Goal: Task Accomplishment & Management: Manage account settings

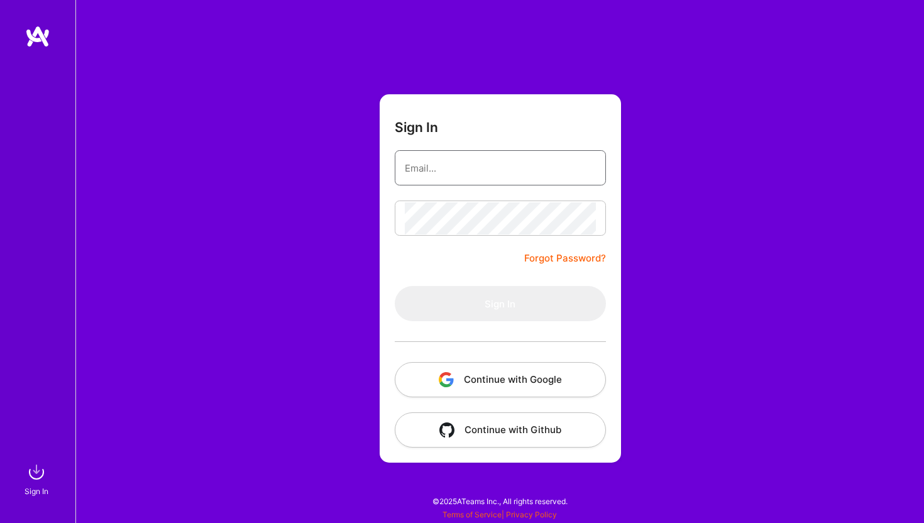
type input "[EMAIL_ADDRESS][DOMAIN_NAME]"
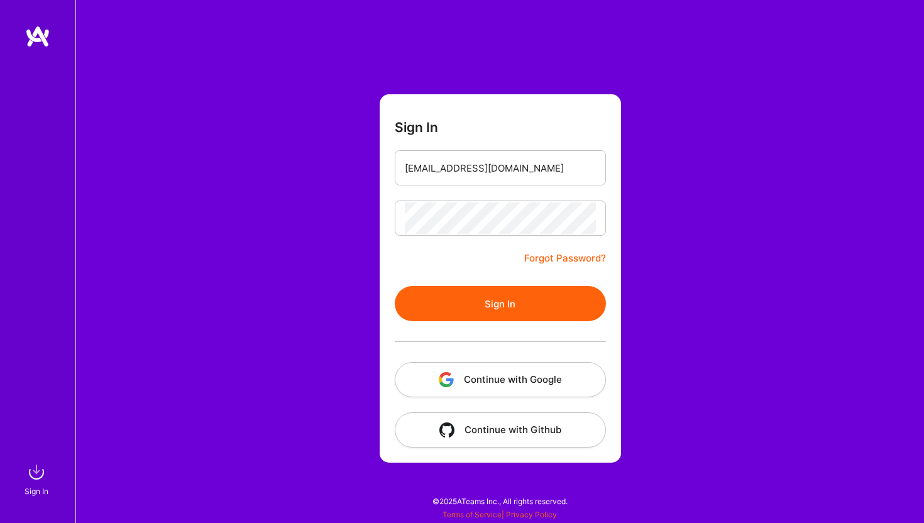
click at [546, 381] on button "Continue with Google" at bounding box center [500, 379] width 211 height 35
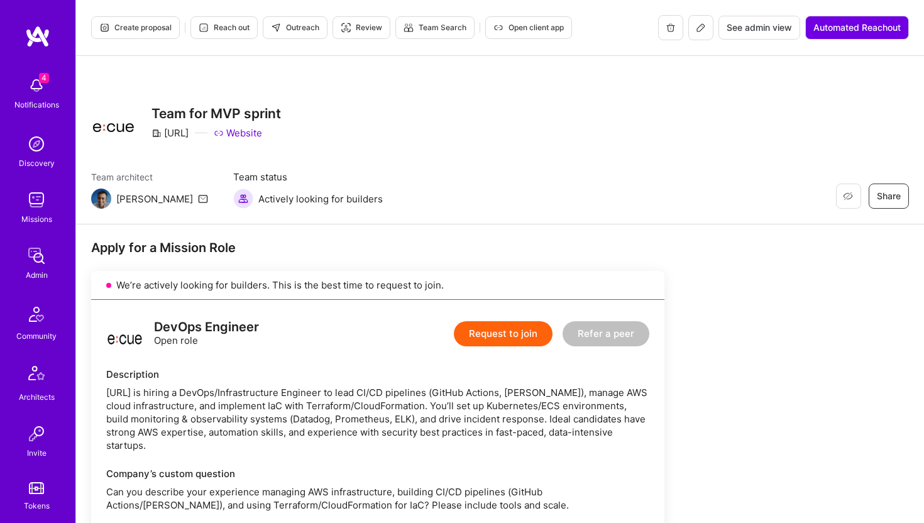
scroll to position [279, 0]
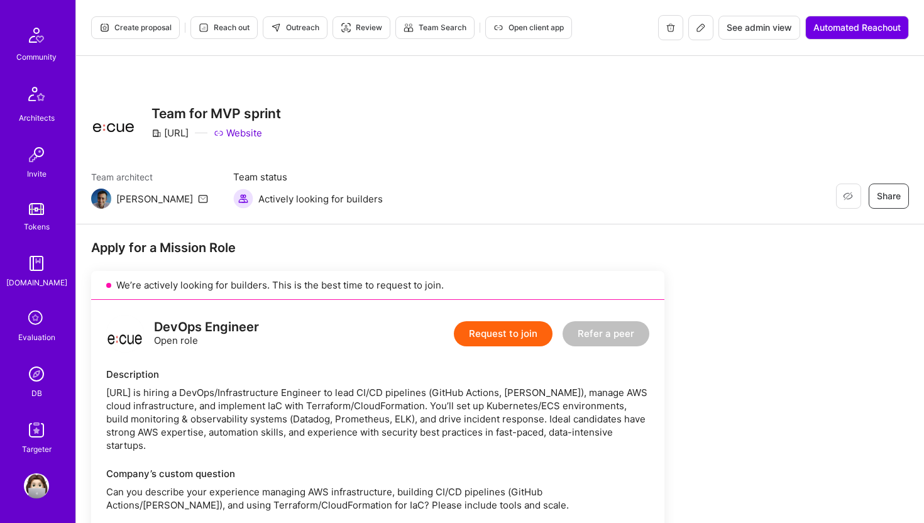
click at [40, 378] on img at bounding box center [36, 373] width 25 height 25
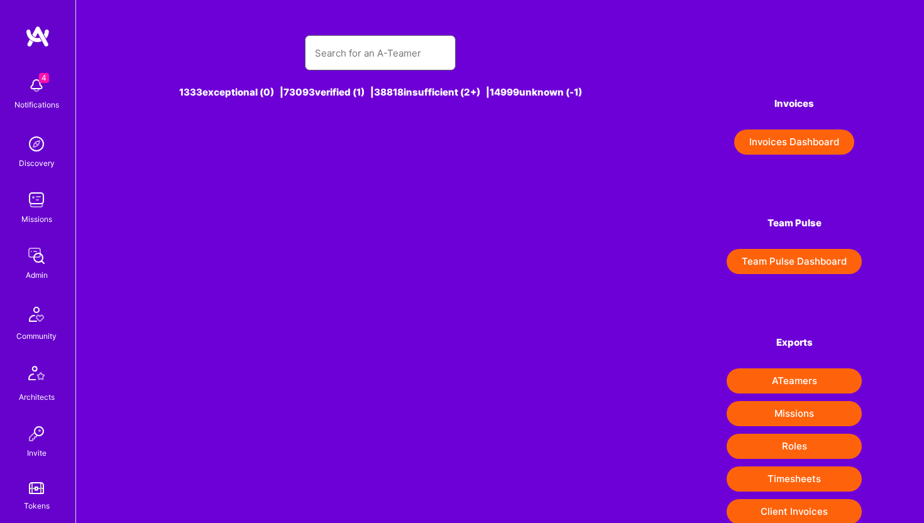
click at [355, 65] on input "text" at bounding box center [380, 53] width 131 height 32
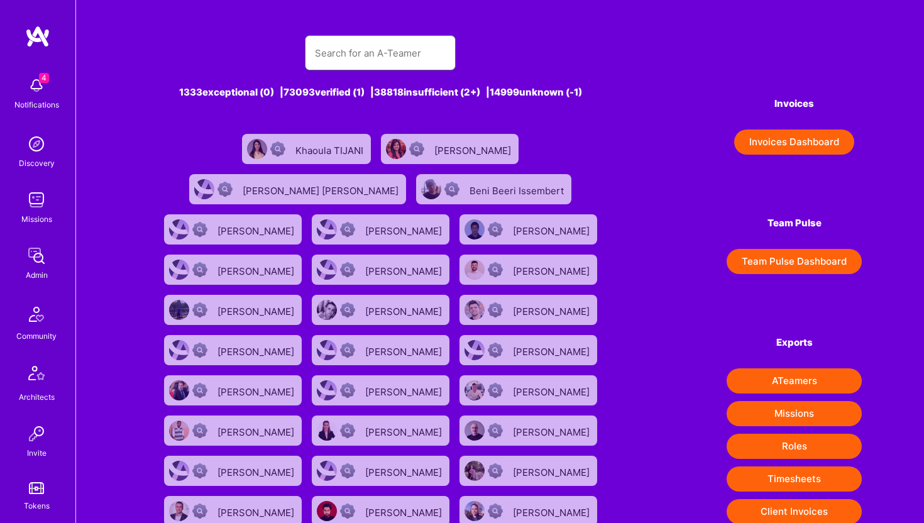
paste input "adeolu.adeyemo@gmail.com"
type input "adeolu.adeyemo@gmail.com"
paste input "adeolu.adeyemo@gmail.com"
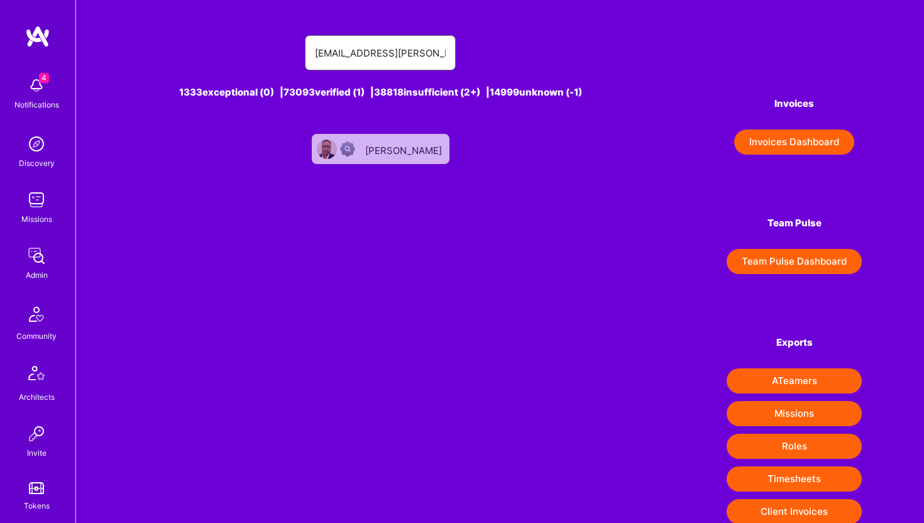
type input "adeolu.adeyemo@gmail.com"
click at [388, 140] on div "[PERSON_NAME]" at bounding box center [381, 149] width 138 height 30
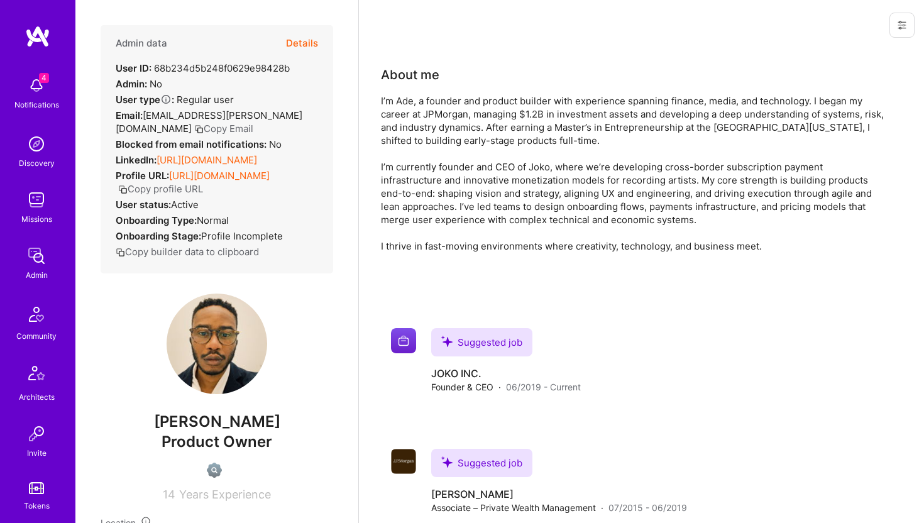
click at [909, 26] on button at bounding box center [901, 25] width 25 height 25
click at [860, 49] on button "Login as Ade" at bounding box center [856, 54] width 116 height 32
